Goal: Task Accomplishment & Management: Manage account settings

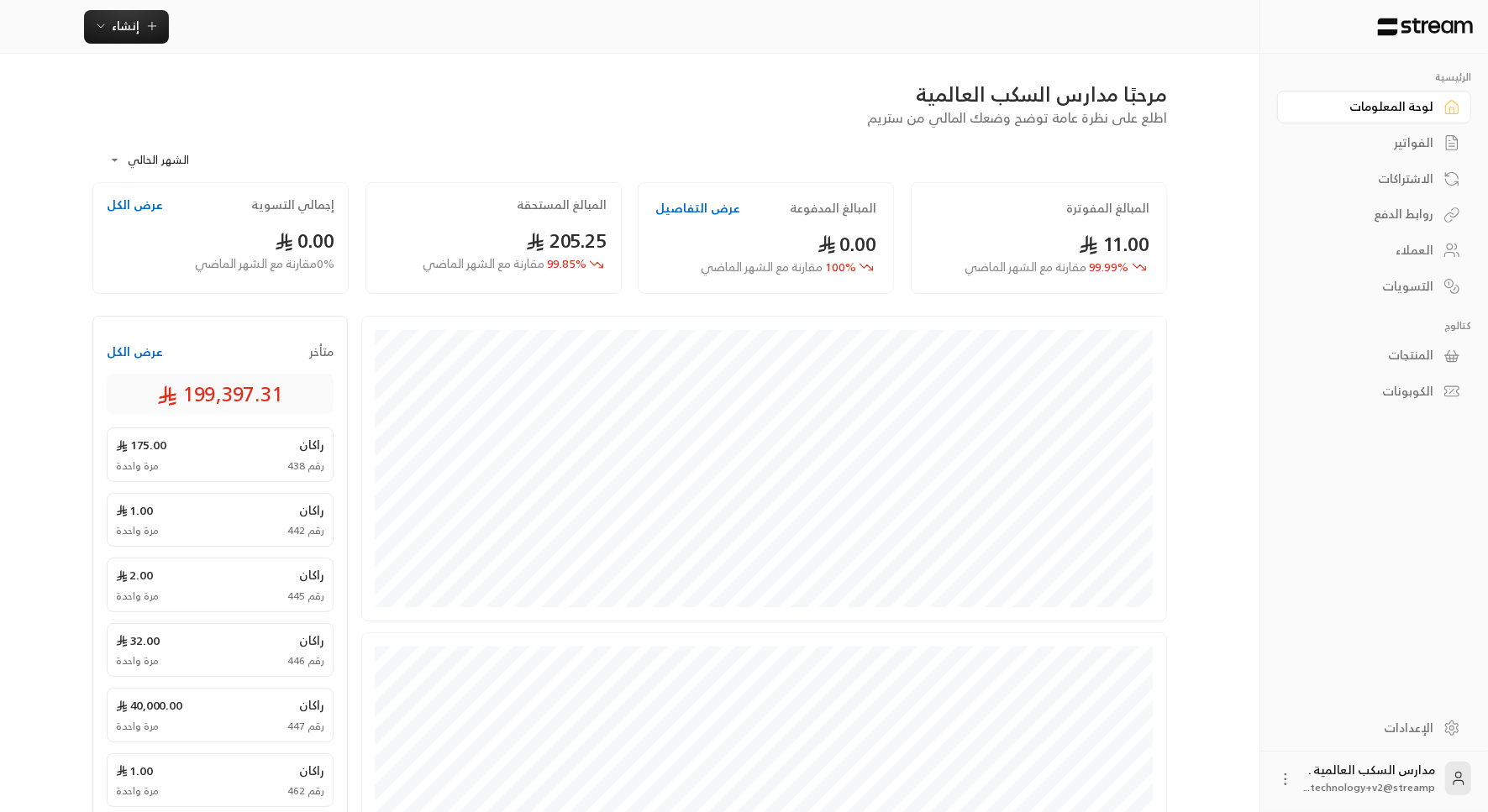
click at [1344, 145] on div "الفواتير" at bounding box center [1366, 143] width 135 height 17
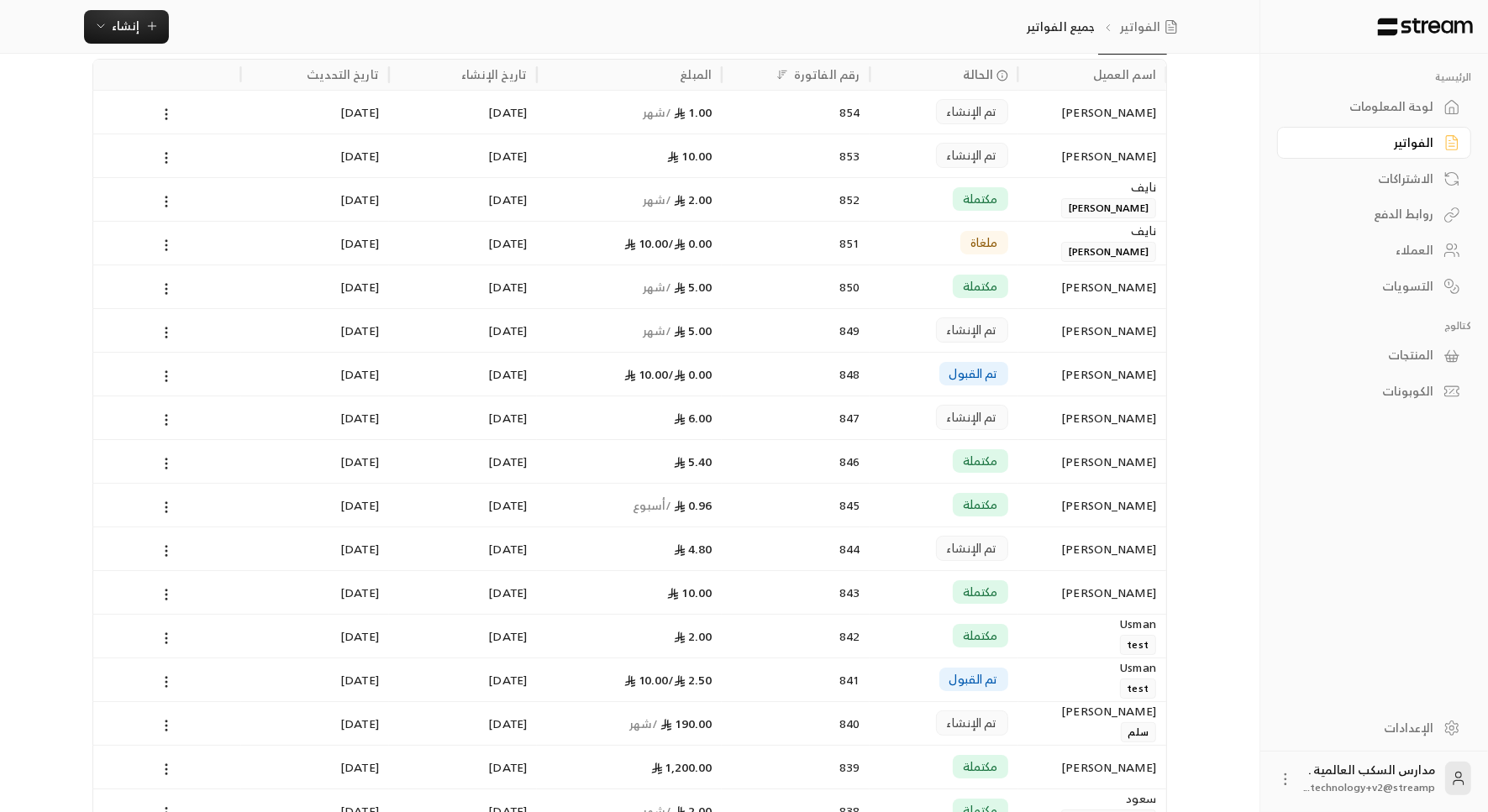
scroll to position [40, 0]
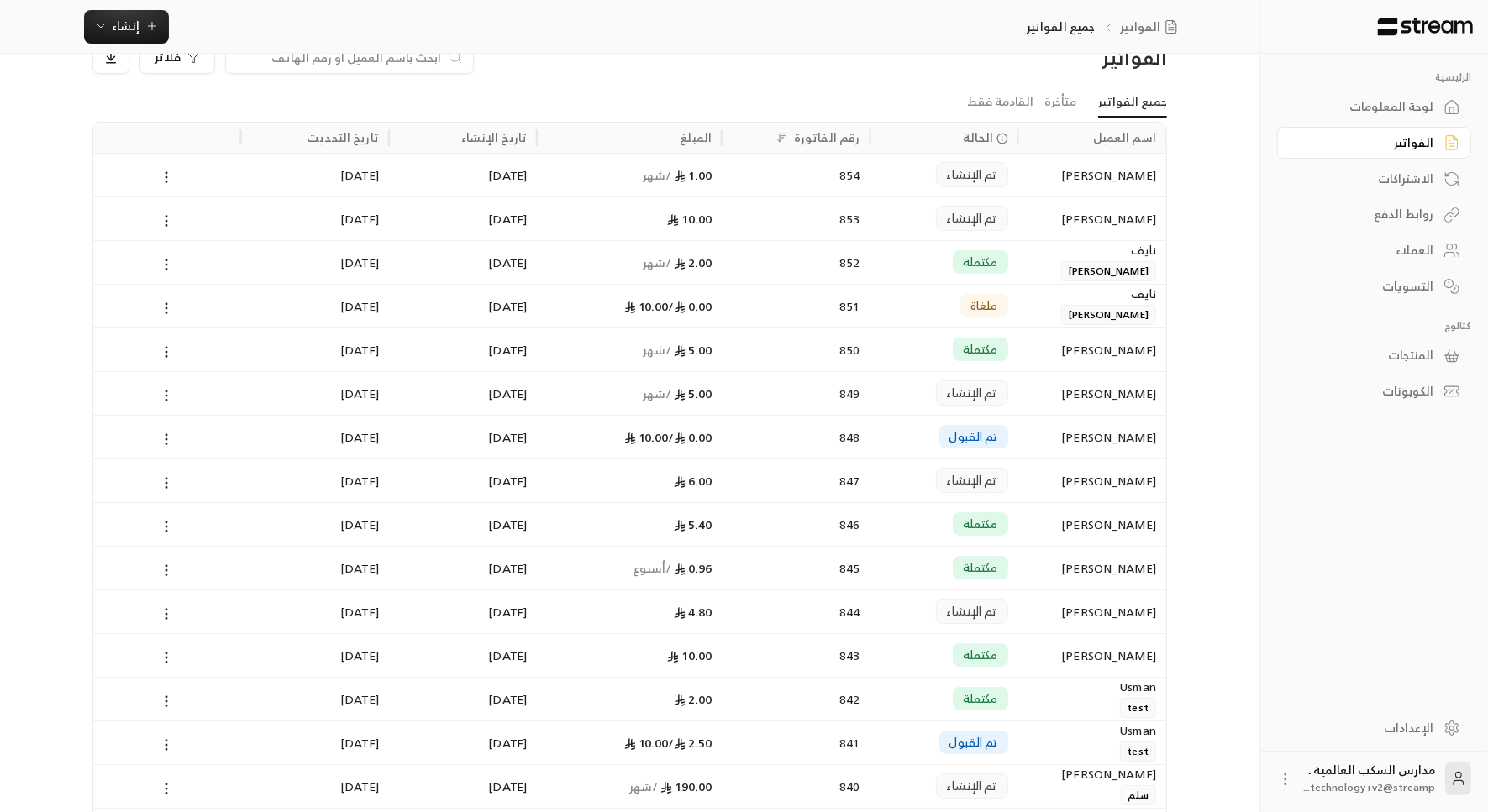
drag, startPoint x: 1498, startPoint y: 477, endPoint x: 1488, endPoint y: 344, distance: 133.4
click at [1488, 344] on html "الرئيسية لوحة المعلومات الفواتير الاشتراكات روابط الدفع العملاء التسويات كتالوج…" at bounding box center [744, 365] width 1488 height 812
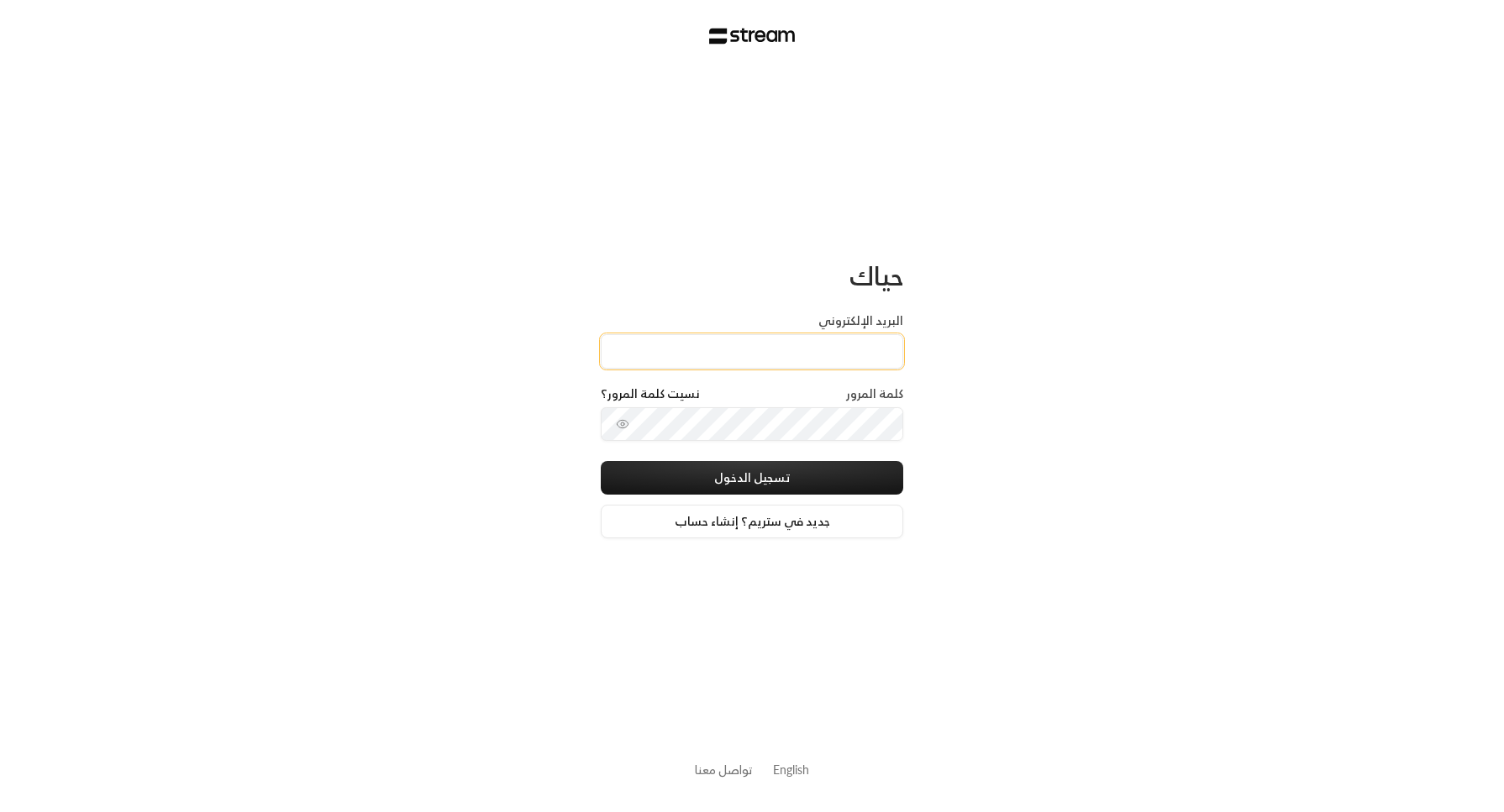
click at [655, 343] on input "البريد الإلكتروني" at bounding box center [752, 352] width 302 height 34
type input "technology+su93radm1n_childoasis@streampay.sa"
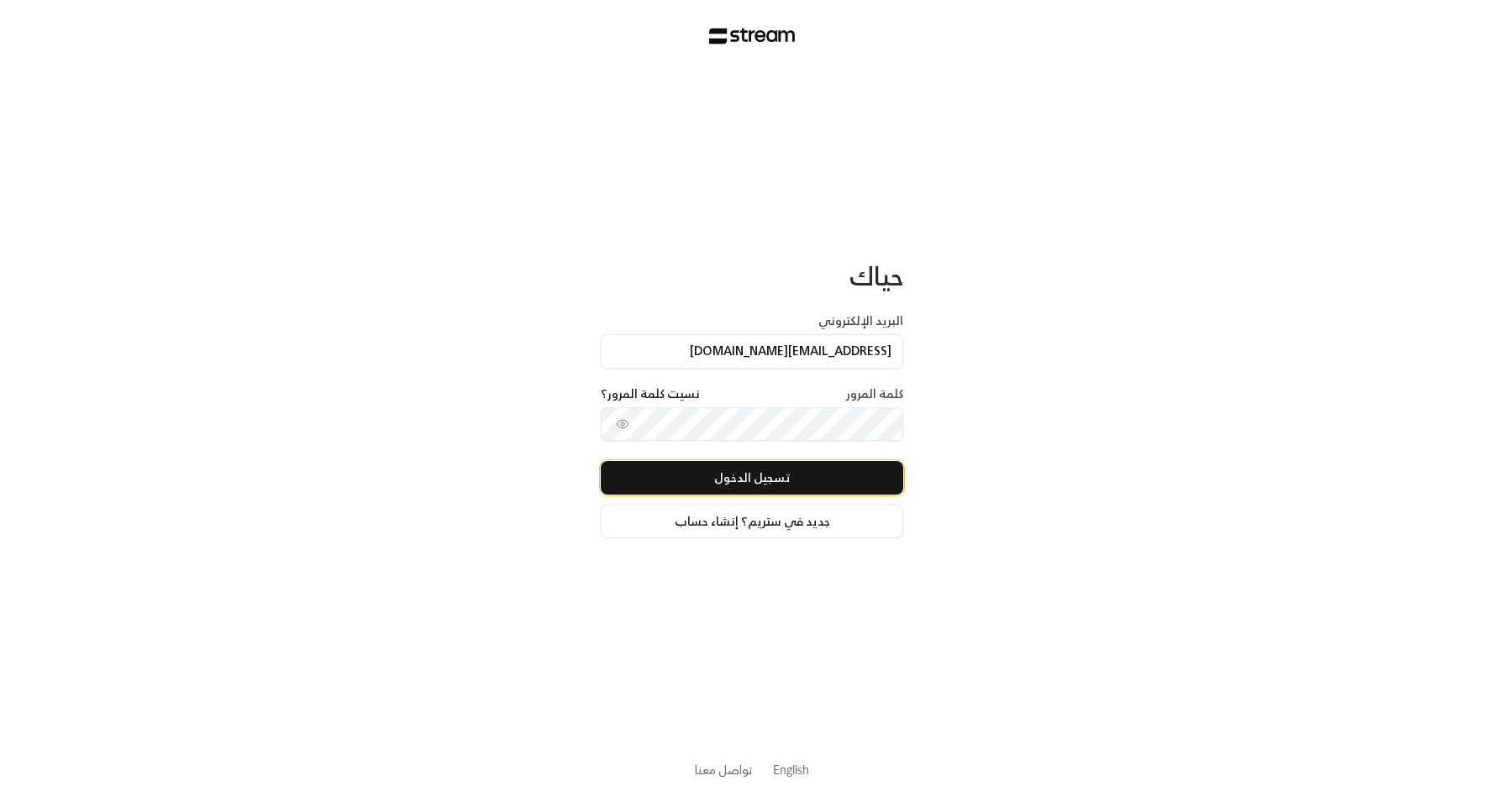
click at [883, 478] on button "تسجيل الدخول" at bounding box center [752, 477] width 302 height 33
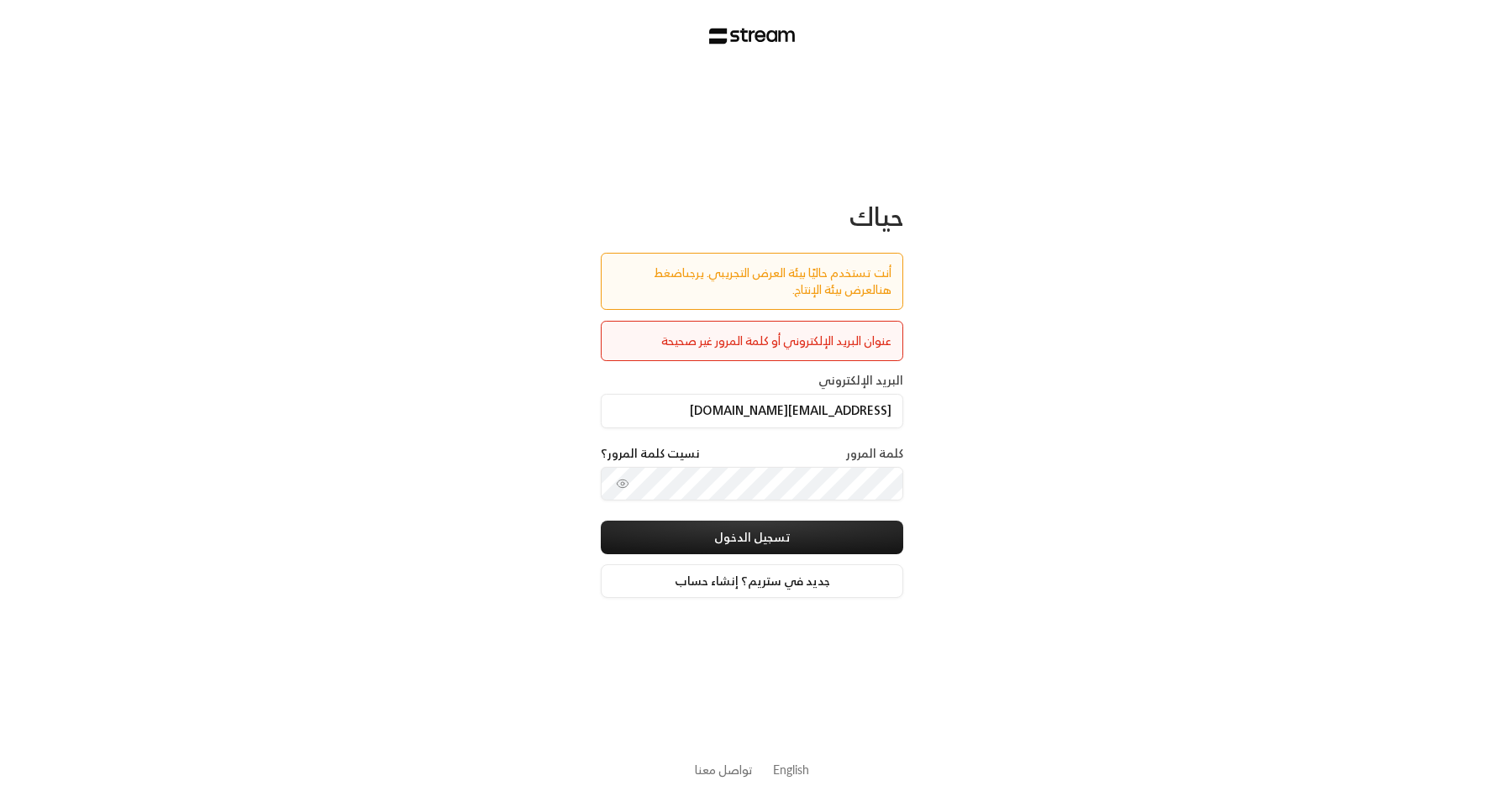
click at [654, 269] on link "اضغط هنا" at bounding box center [773, 281] width 238 height 38
click at [654, 276] on link "اضغط هنا" at bounding box center [773, 281] width 238 height 38
click at [654, 275] on link "اضغط هنا" at bounding box center [773, 281] width 238 height 38
